Goal: Register for event/course

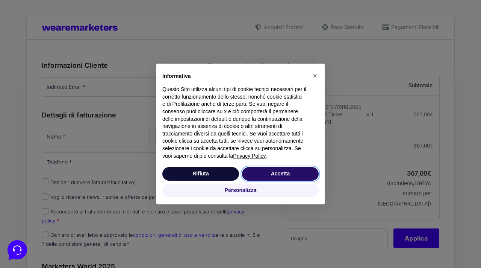
click at [259, 179] on button "Accetta" at bounding box center [280, 174] width 77 height 14
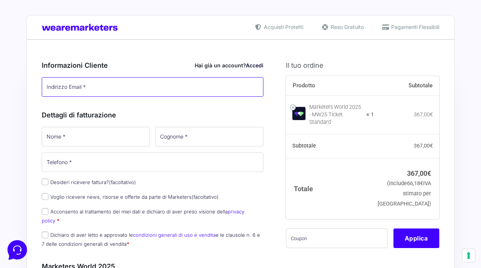
click at [141, 87] on input "Indirizzo Email *" at bounding box center [153, 87] width 222 height 20
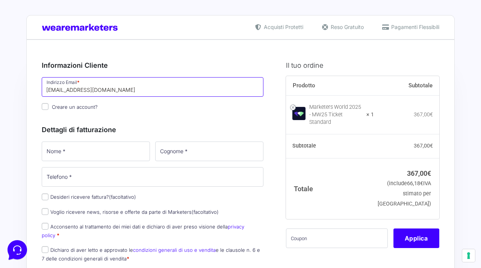
type input "[EMAIL_ADDRESS][DOMAIN_NAME]"
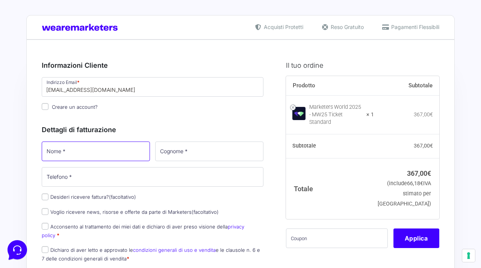
click at [92, 147] on input "Nome *" at bounding box center [96, 151] width 108 height 20
type input "Marco"
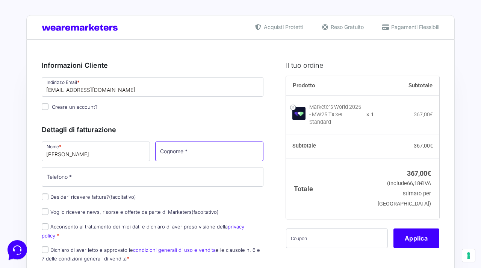
click at [208, 150] on input "Cognome *" at bounding box center [209, 151] width 108 height 20
type input "Grieco"
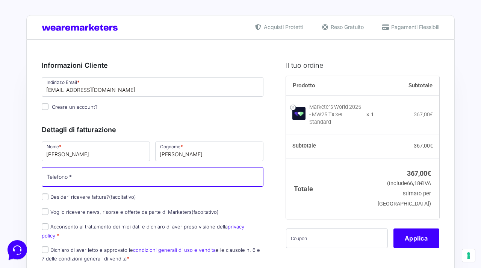
click at [167, 181] on input "Telefono *" at bounding box center [153, 177] width 222 height 20
type input "m"
type input "3200000000"
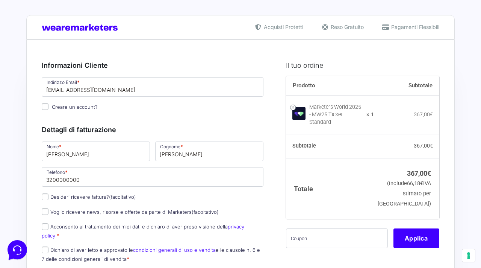
click at [123, 227] on label "Acconsento al trattamento dei miei dati e dichiaro di aver preso visione della …" at bounding box center [143, 230] width 203 height 15
click at [49, 227] on input "Acconsento al trattamento dei miei dati e dichiaro di aver preso visione della …" at bounding box center [45, 226] width 7 height 7
checkbox input "true"
click at [105, 247] on label "Dichiaro di aver letto e approvato le condizioni generali di uso e vendita e le…" at bounding box center [151, 254] width 218 height 15
click at [49, 246] on input "Dichiaro di aver letto e approvato le condizioni generali di uso e vendita e le…" at bounding box center [45, 249] width 7 height 7
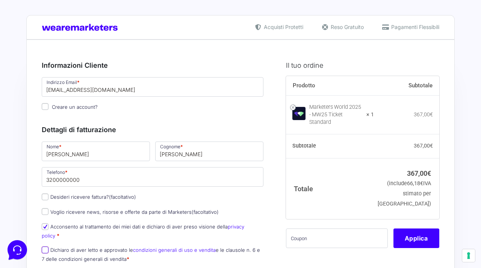
checkbox input "true"
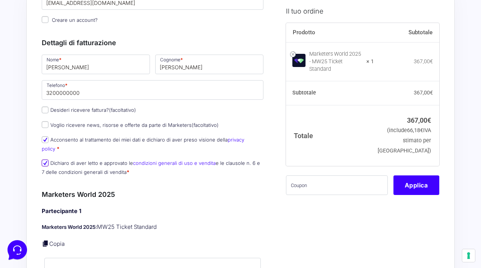
scroll to position [103, 0]
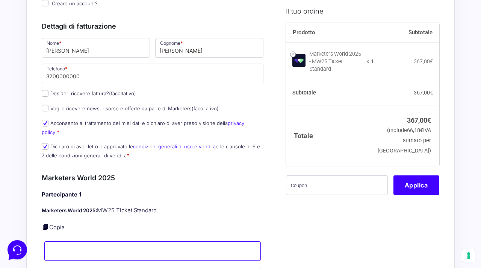
click at [102, 245] on input "Nome *" at bounding box center [152, 251] width 217 height 20
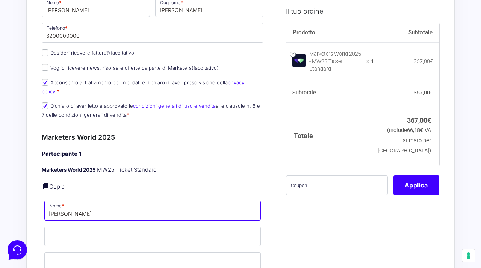
scroll to position [182, 0]
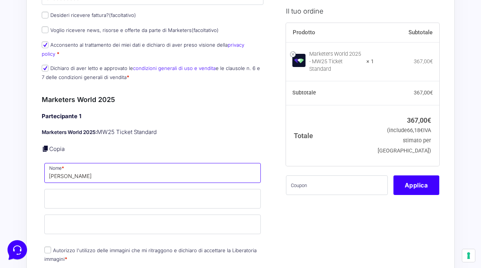
type input "Marco Bryan"
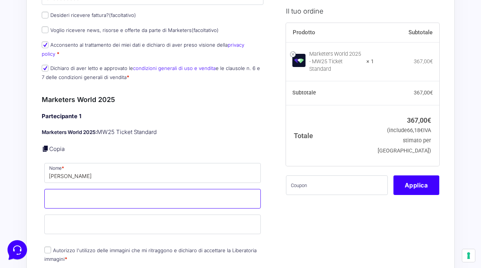
click at [108, 189] on input "Cognome *" at bounding box center [152, 199] width 217 height 20
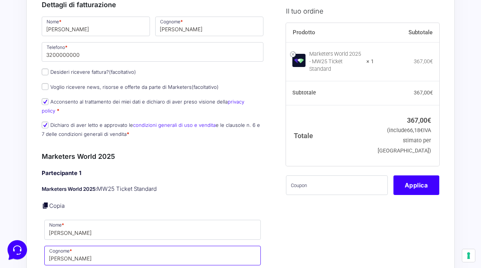
scroll to position [15, 0]
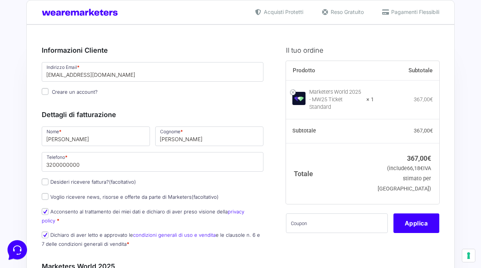
type input "Grieco"
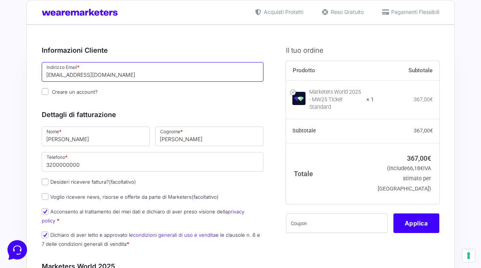
click at [101, 76] on input "[EMAIL_ADDRESS][DOMAIN_NAME]" at bounding box center [153, 72] width 222 height 20
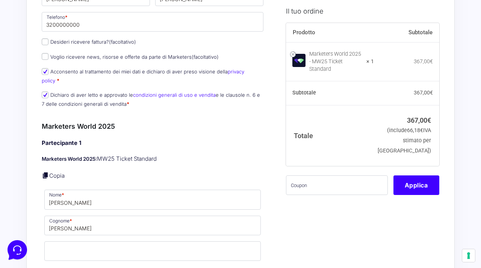
scroll to position [200, 0]
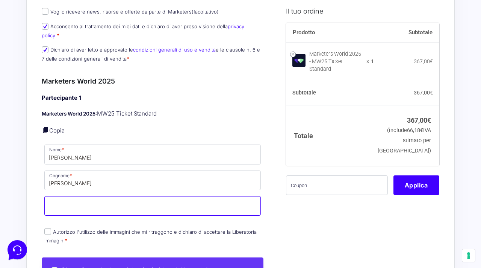
click at [114, 205] on input "Email *" at bounding box center [152, 206] width 217 height 20
paste input "[EMAIL_ADDRESS][DOMAIN_NAME]"
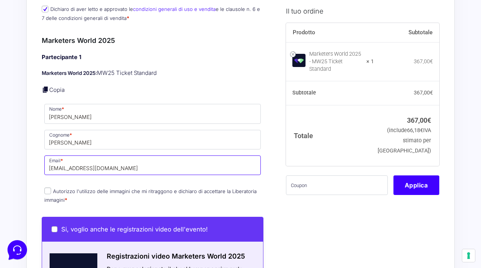
scroll to position [244, 0]
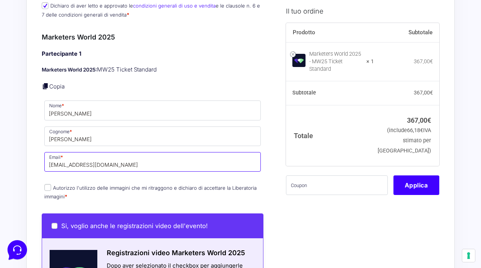
type input "[EMAIL_ADDRESS][DOMAIN_NAME]"
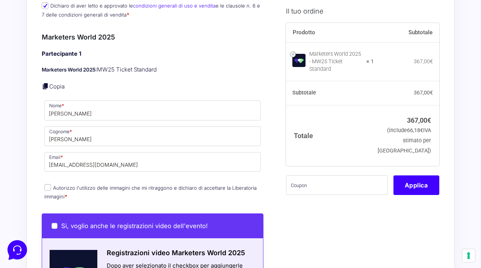
click at [112, 185] on label "Autorizzo l'utilizzo delle immagini che mi ritraggono e dichiaro di accettare l…" at bounding box center [150, 192] width 212 height 15
click at [51, 184] on input "Autorizzo l'utilizzo delle immagini che mi ritraggono e dichiaro di accettare l…" at bounding box center [47, 187] width 7 height 7
checkbox input "true"
click at [342, 183] on input "text" at bounding box center [337, 185] width 102 height 20
click at [342, 185] on input "text" at bounding box center [337, 185] width 102 height 20
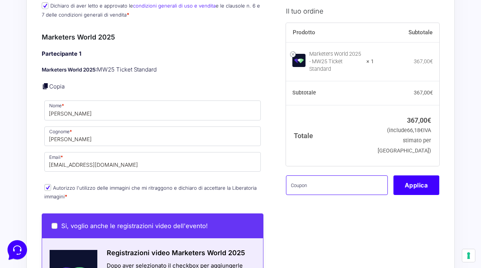
paste input "MRK100OFFMWTEST"
type input "MRK100OFFMWTEST"
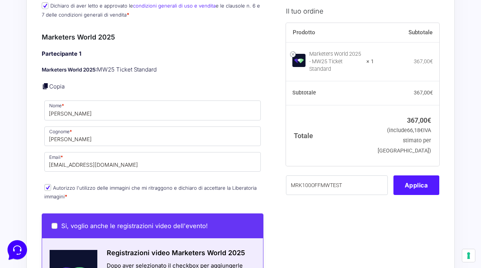
click at [415, 179] on button "Applica" at bounding box center [417, 185] width 46 height 20
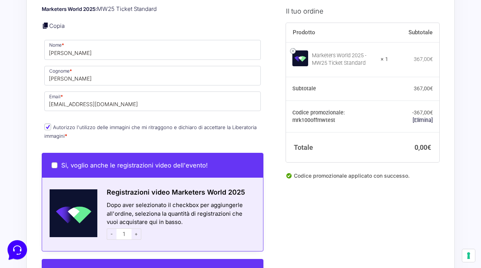
scroll to position [523, 0]
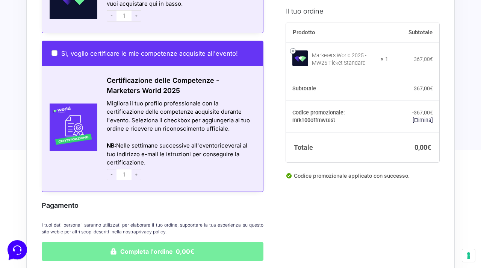
click at [221, 246] on button "Completa l'ordine 0,00€" at bounding box center [153, 251] width 222 height 19
